Goal: Information Seeking & Learning: Learn about a topic

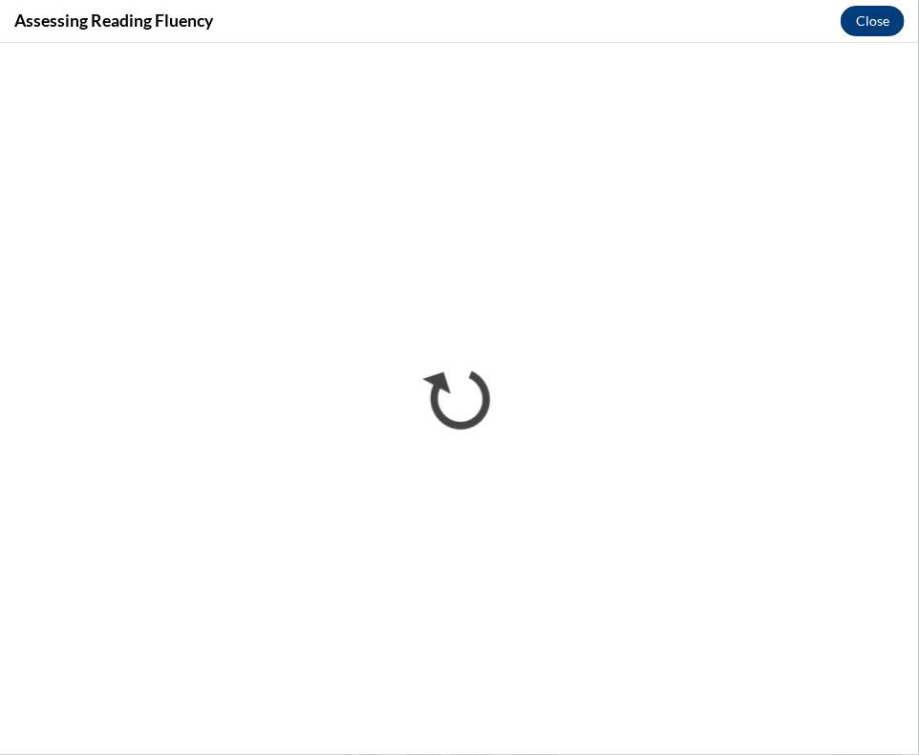
scroll to position [1662, 0]
